Goal: Task Accomplishment & Management: Manage account settings

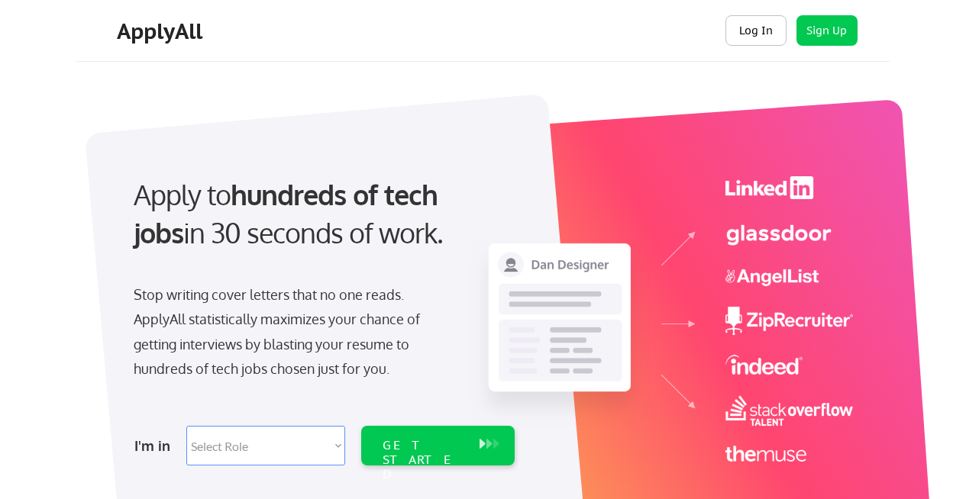
click at [758, 21] on button "Log In" at bounding box center [755, 30] width 61 height 31
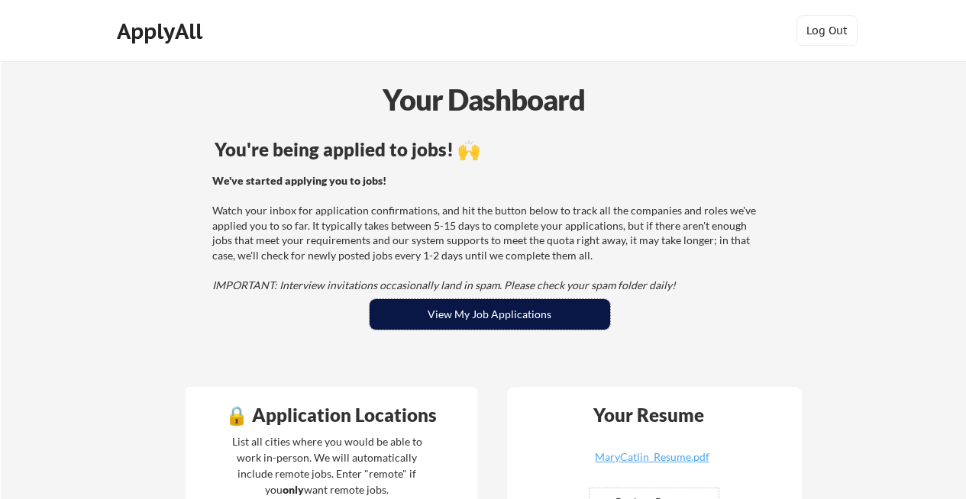
click at [448, 305] on button "View My Job Applications" at bounding box center [490, 314] width 241 height 31
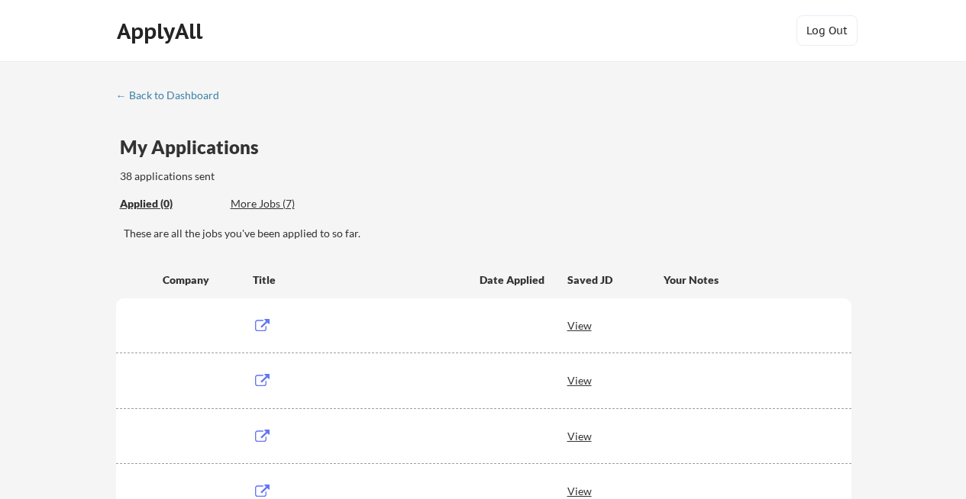
scroll to position [104, 0]
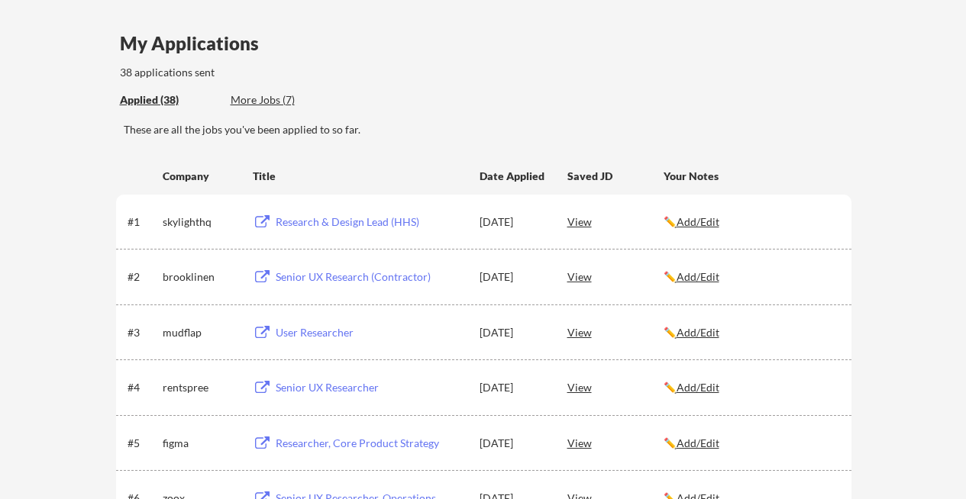
click at [239, 101] on div "More Jobs (7)" at bounding box center [287, 99] width 112 height 15
